Goal: Task Accomplishment & Management: Use online tool/utility

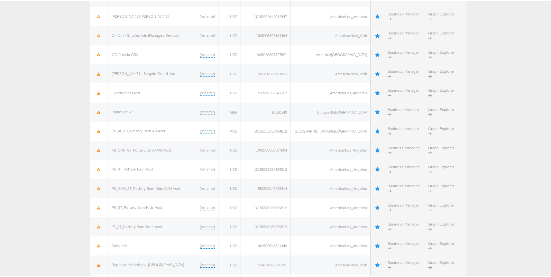
scroll to position [1616, 0]
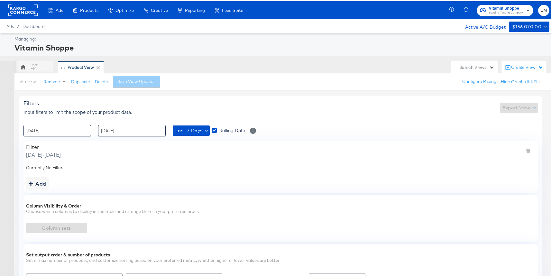
scroll to position [49, 0]
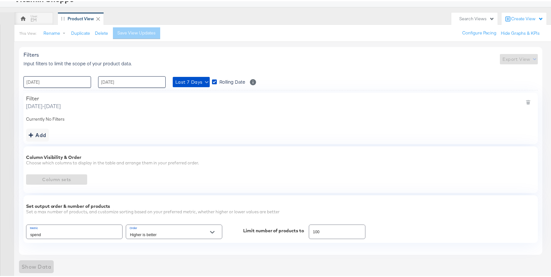
type input "Spend"
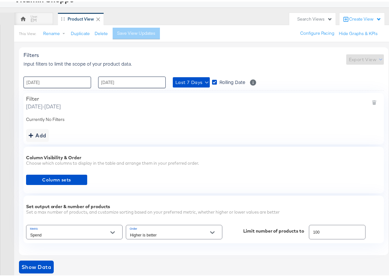
drag, startPoint x: 326, startPoint y: 72, endPoint x: 167, endPoint y: 6, distance: 171.8
click at [0, 0] on div "Managing: Vitamin Shoppe EM Product View Search Views Create View This View: Re…" at bounding box center [197, 131] width 394 height 294
